Goal: Information Seeking & Learning: Learn about a topic

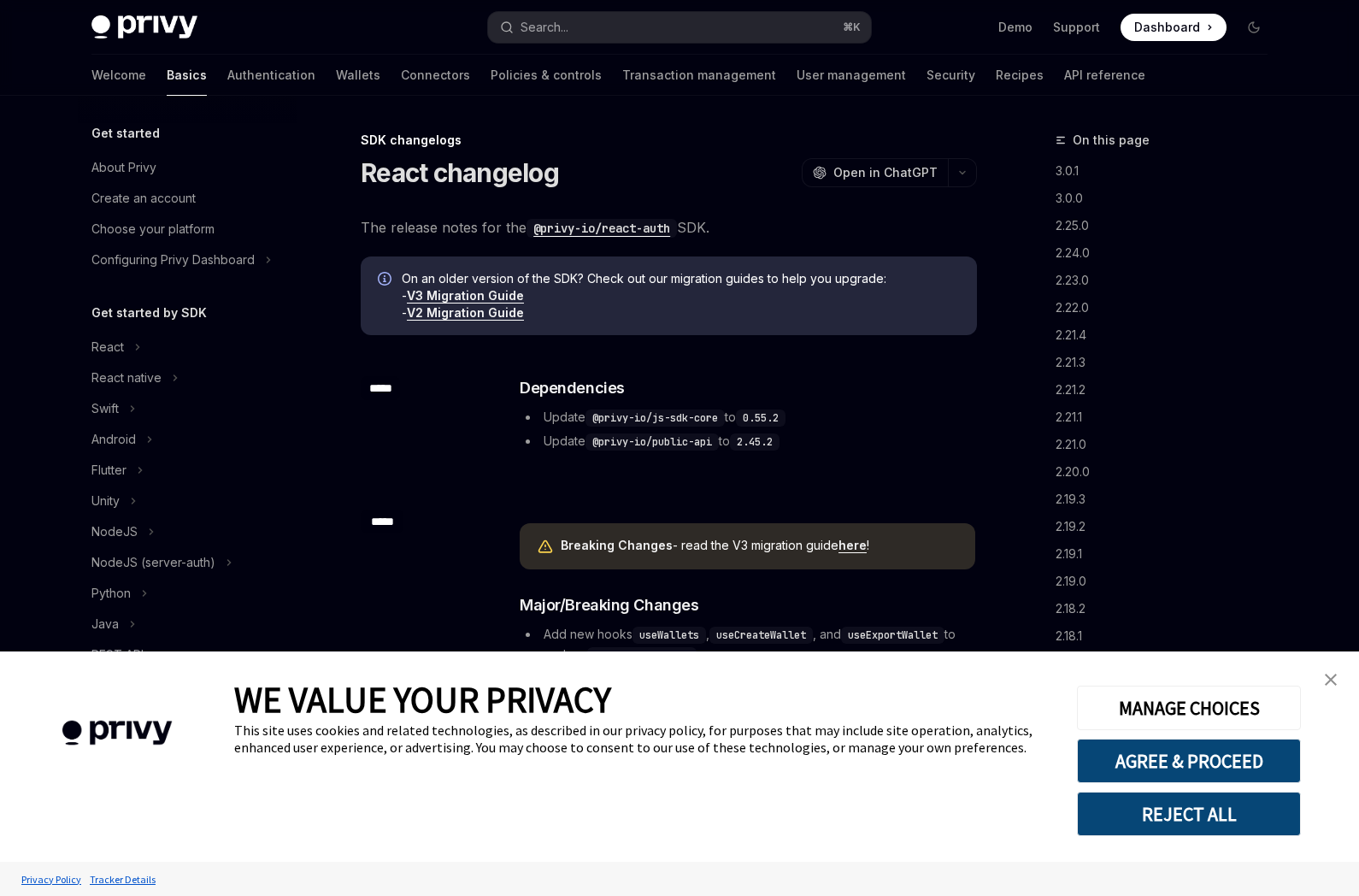
click at [1332, 678] on img "close banner" at bounding box center [1331, 680] width 12 height 12
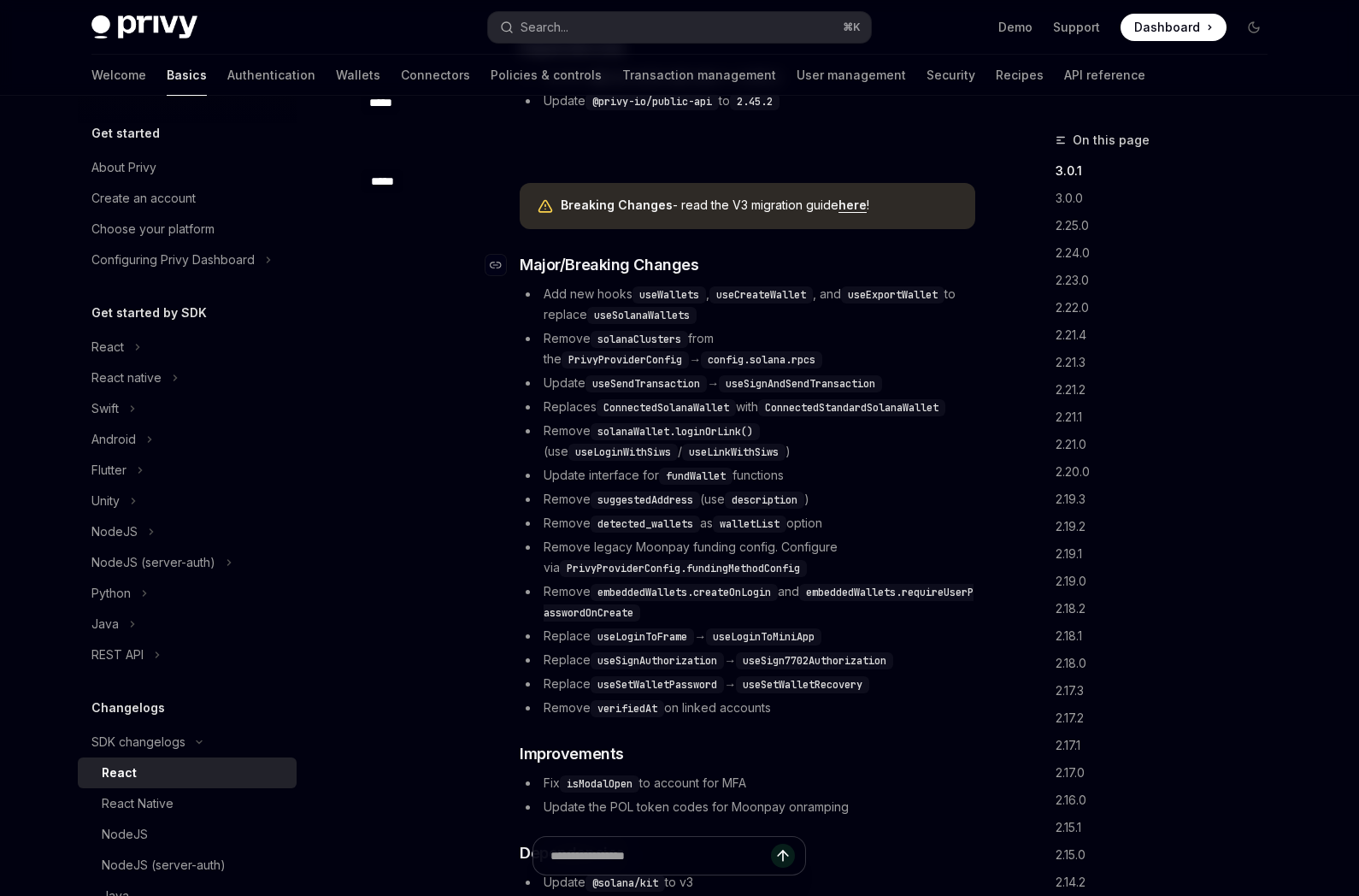
scroll to position [318, 0]
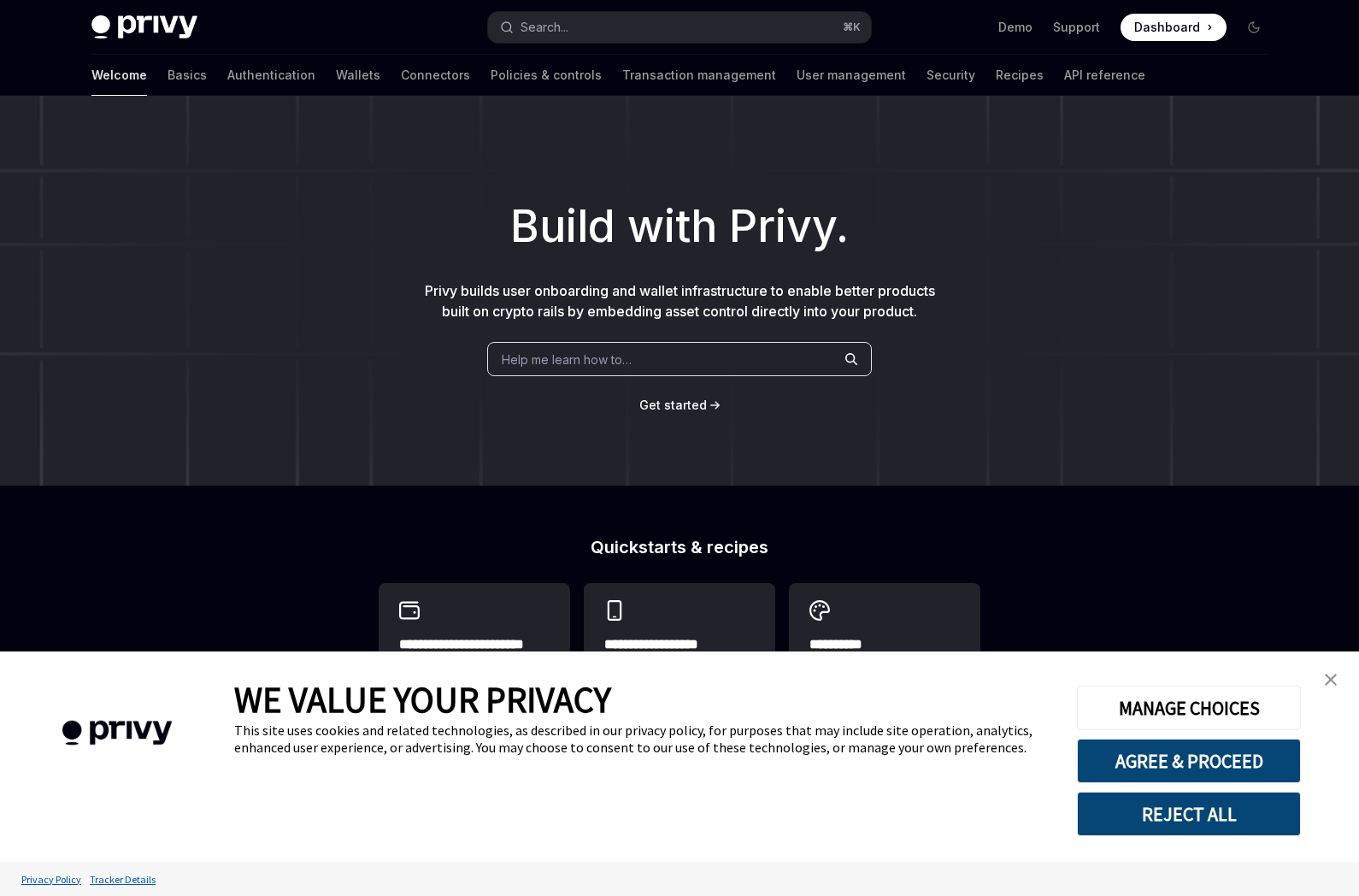
click at [1332, 675] on img "close banner" at bounding box center [1331, 680] width 12 height 12
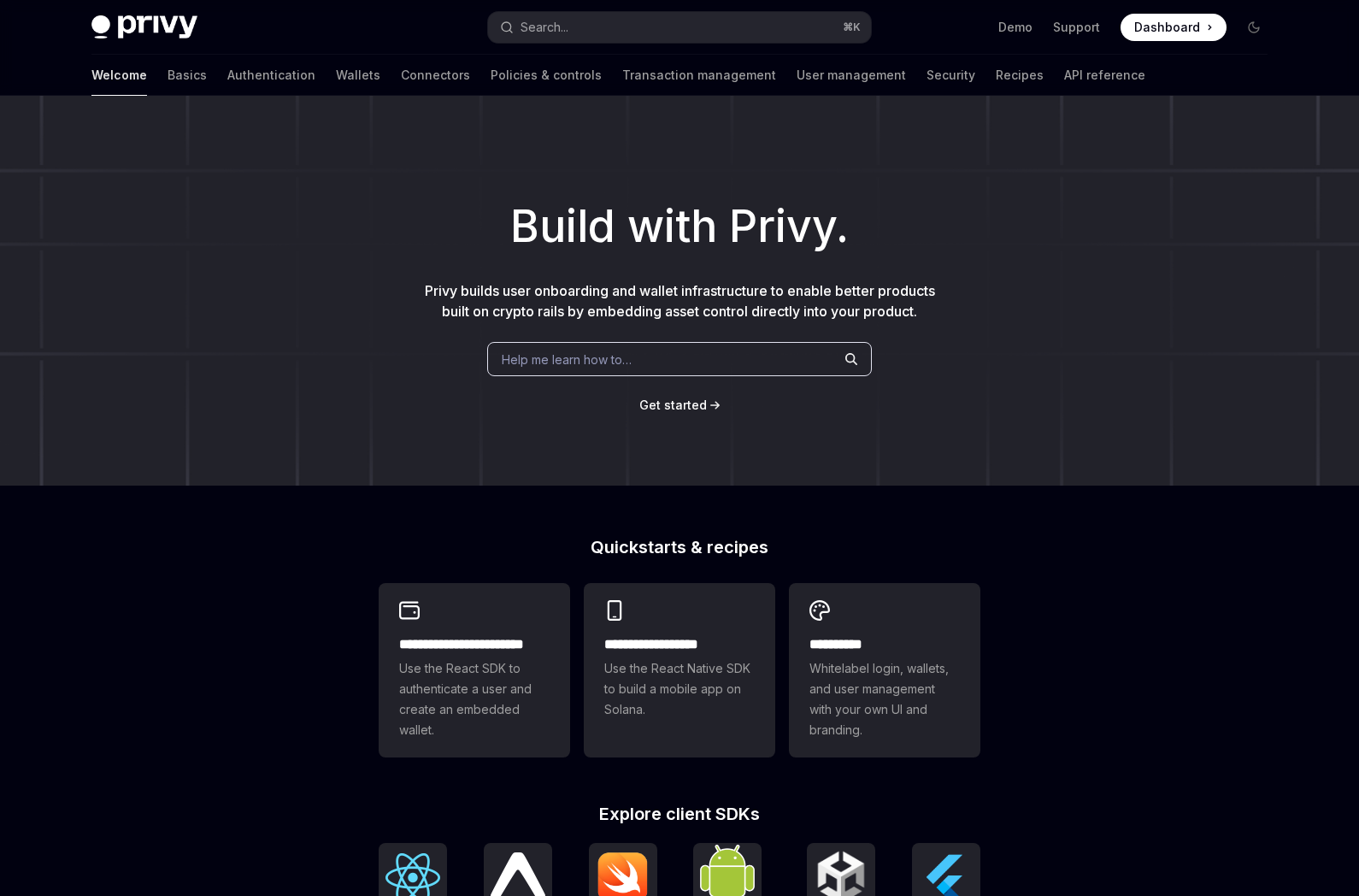
click at [979, 225] on h1 "Build with Privy." at bounding box center [679, 227] width 1304 height 66
click at [1144, 25] on span "Dashboard" at bounding box center [1166, 28] width 65 height 17
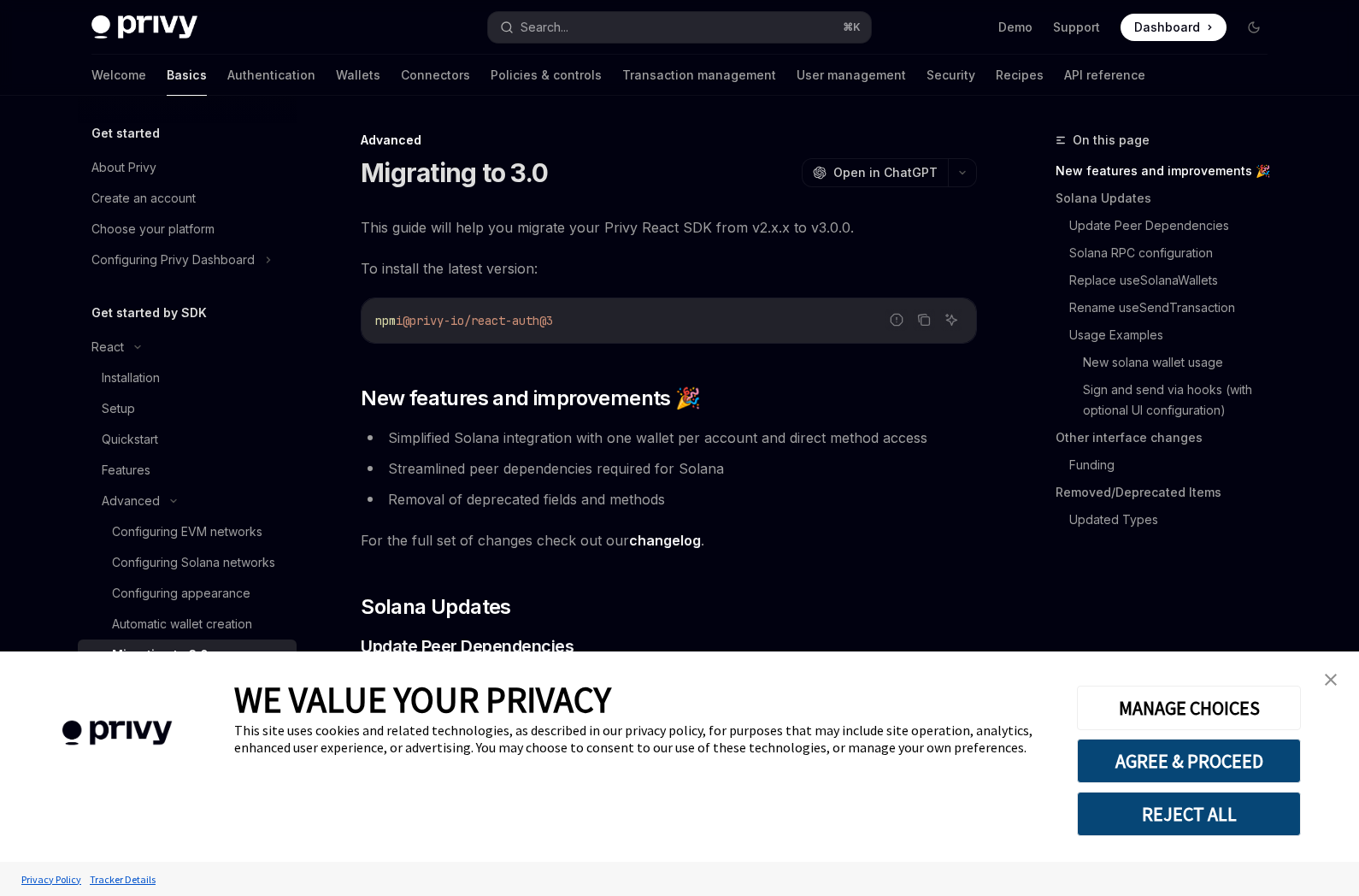
click at [1322, 677] on link "close banner" at bounding box center [1330, 679] width 34 height 34
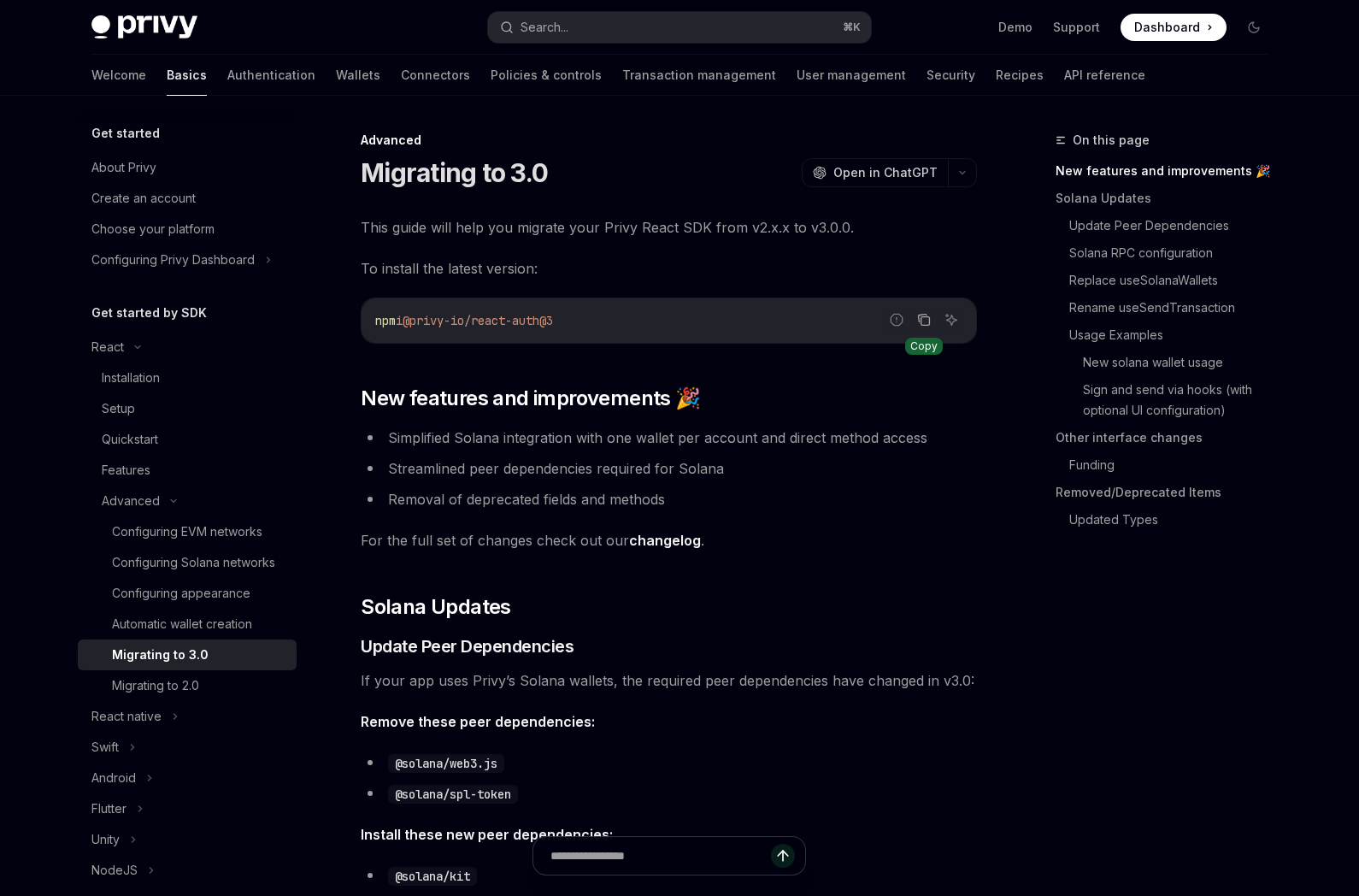
click at [924, 320] on icon "Copy the contents from the code block" at bounding box center [924, 320] width 14 height 14
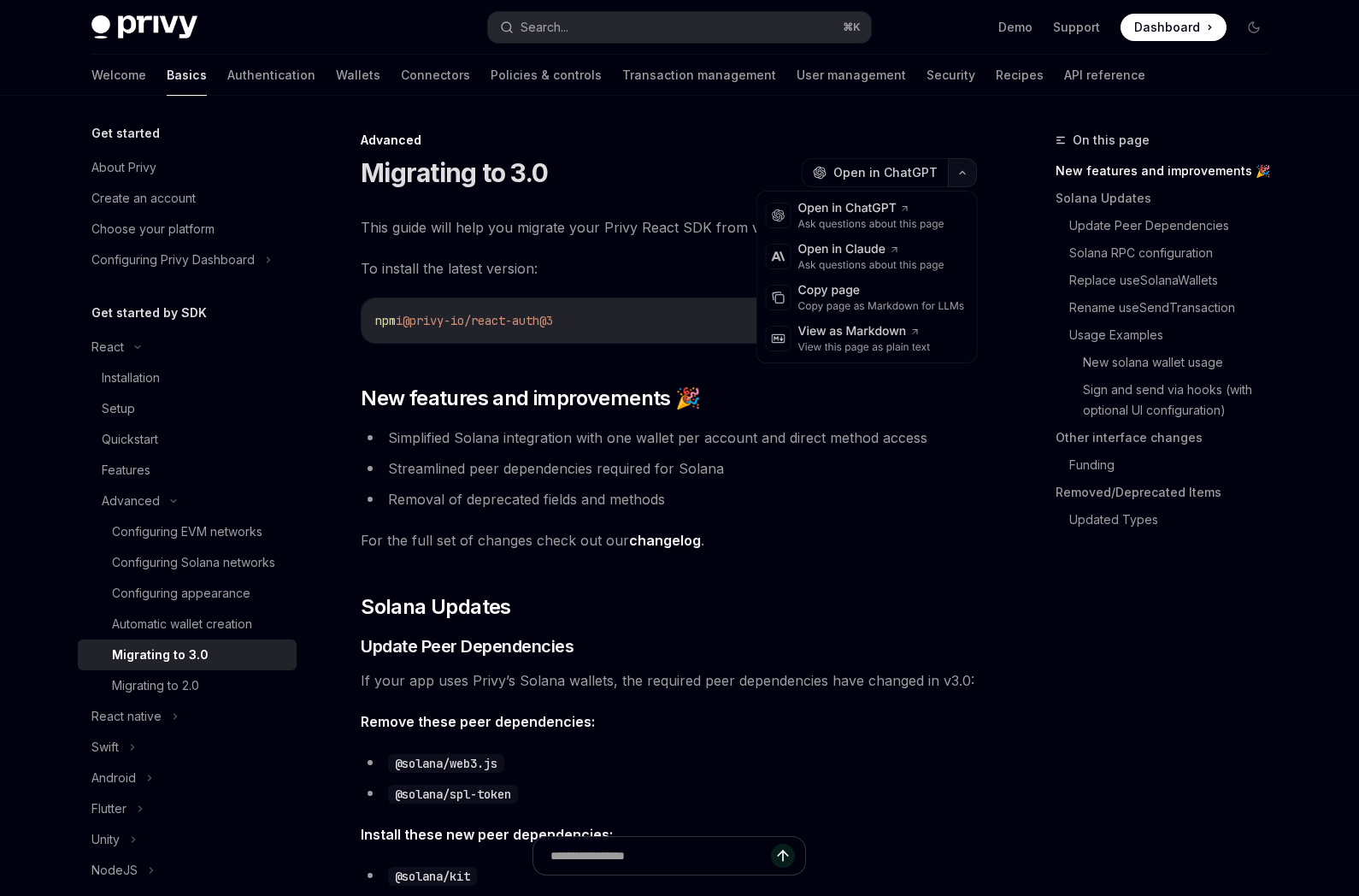
click at [960, 174] on icon "button" at bounding box center [962, 173] width 21 height 7
drag, startPoint x: 709, startPoint y: 132, endPoint x: 740, endPoint y: 59, distance: 79.3
click at [969, 172] on button "button" at bounding box center [961, 172] width 29 height 29
click at [901, 337] on div "View as Markdown" at bounding box center [865, 332] width 133 height 17
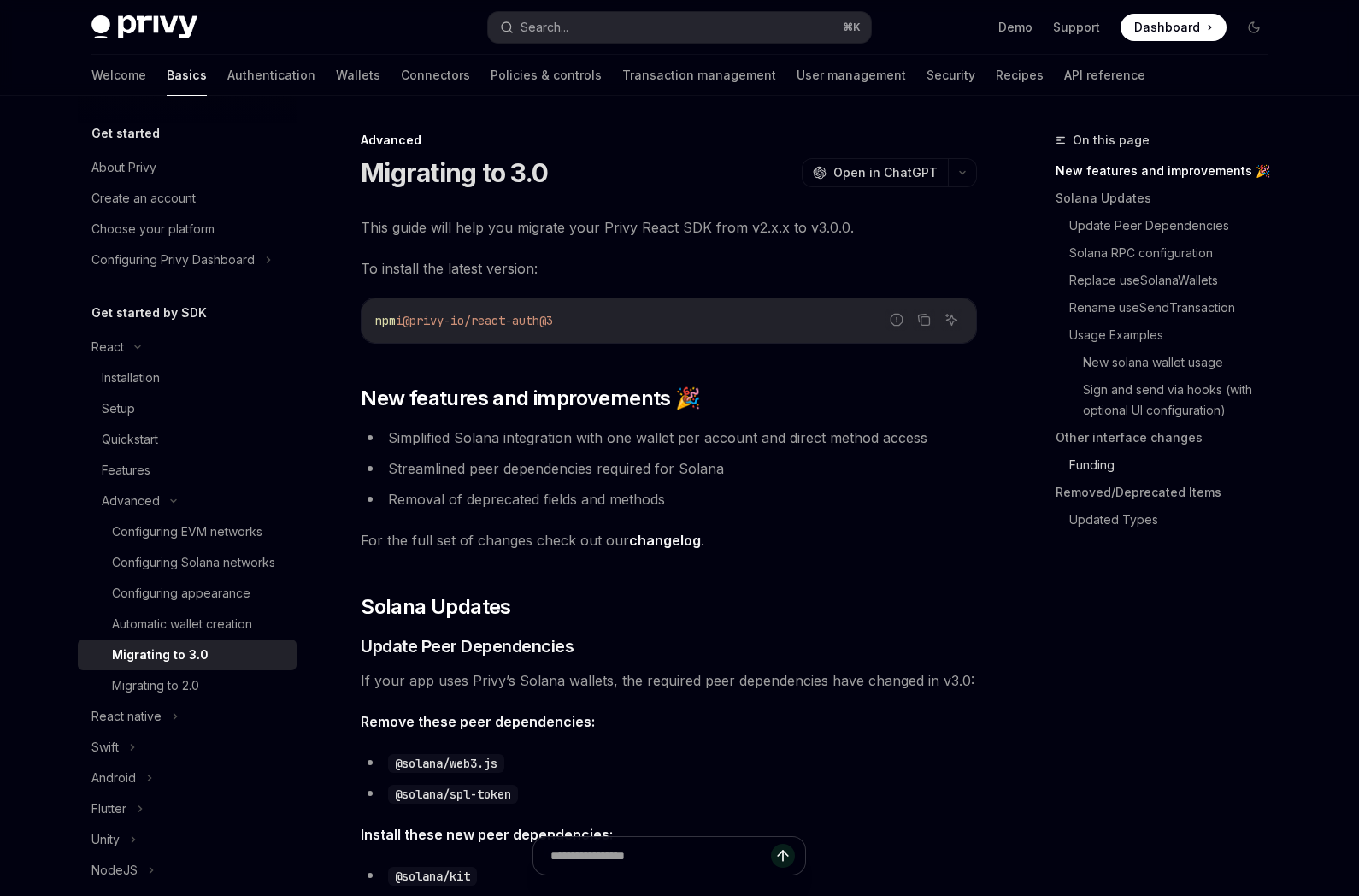
scroll to position [1, 0]
click at [934, 317] on button "Copy the contents from the code block" at bounding box center [923, 318] width 22 height 22
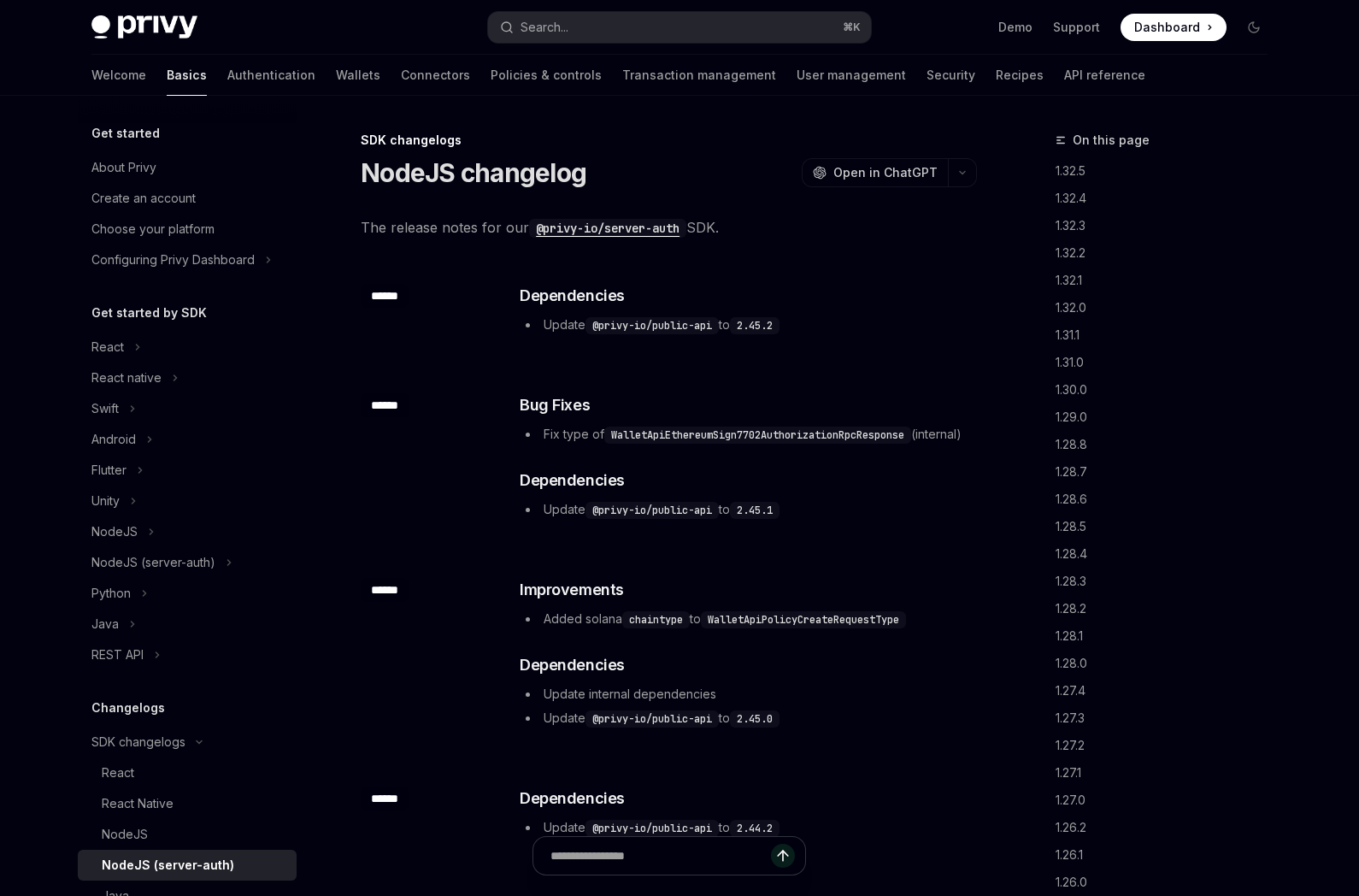
scroll to position [6, 0]
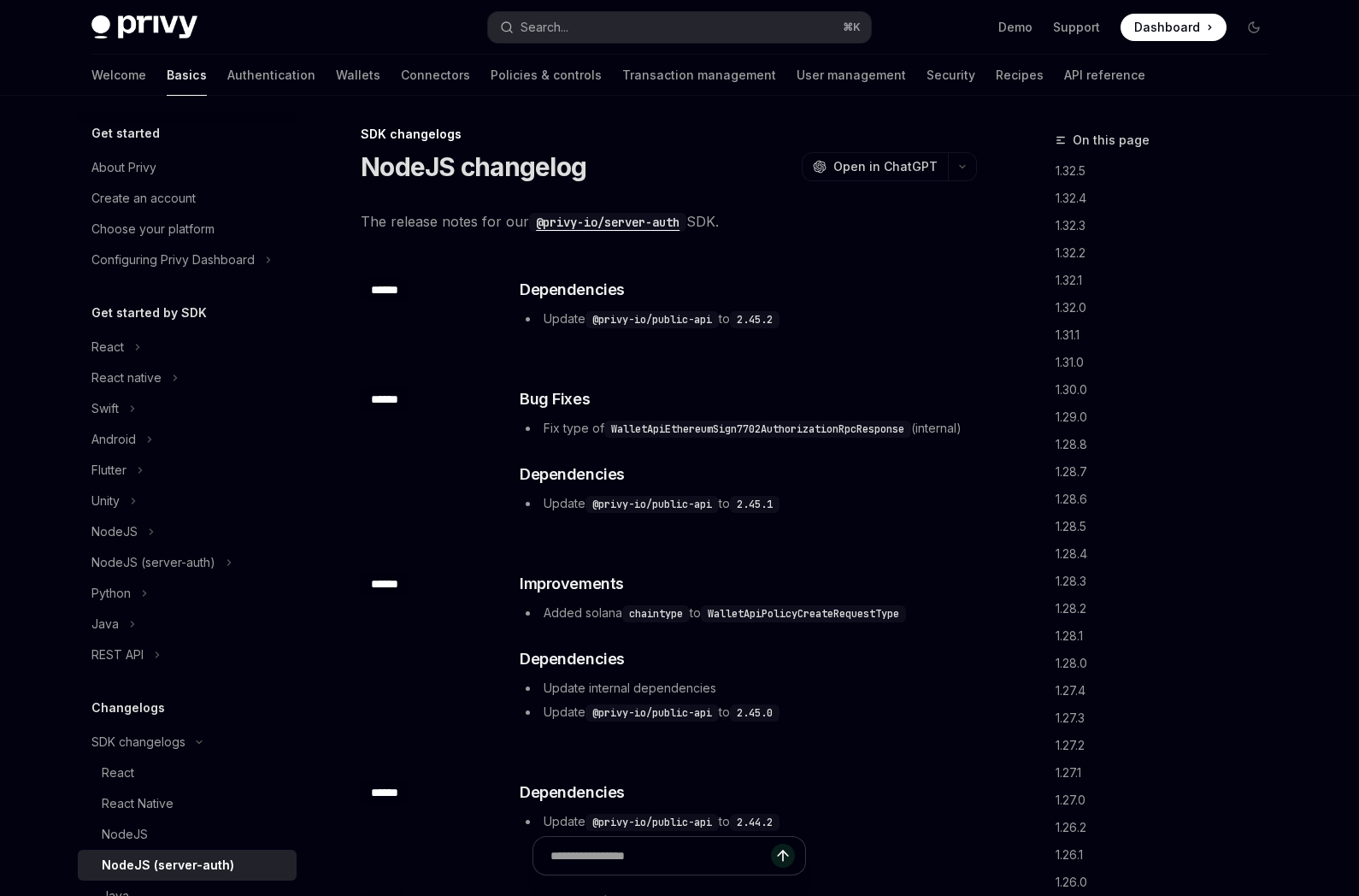
click at [916, 285] on h3 "​ Dependencies" at bounding box center [747, 289] width 456 height 24
